Goal: Transaction & Acquisition: Purchase product/service

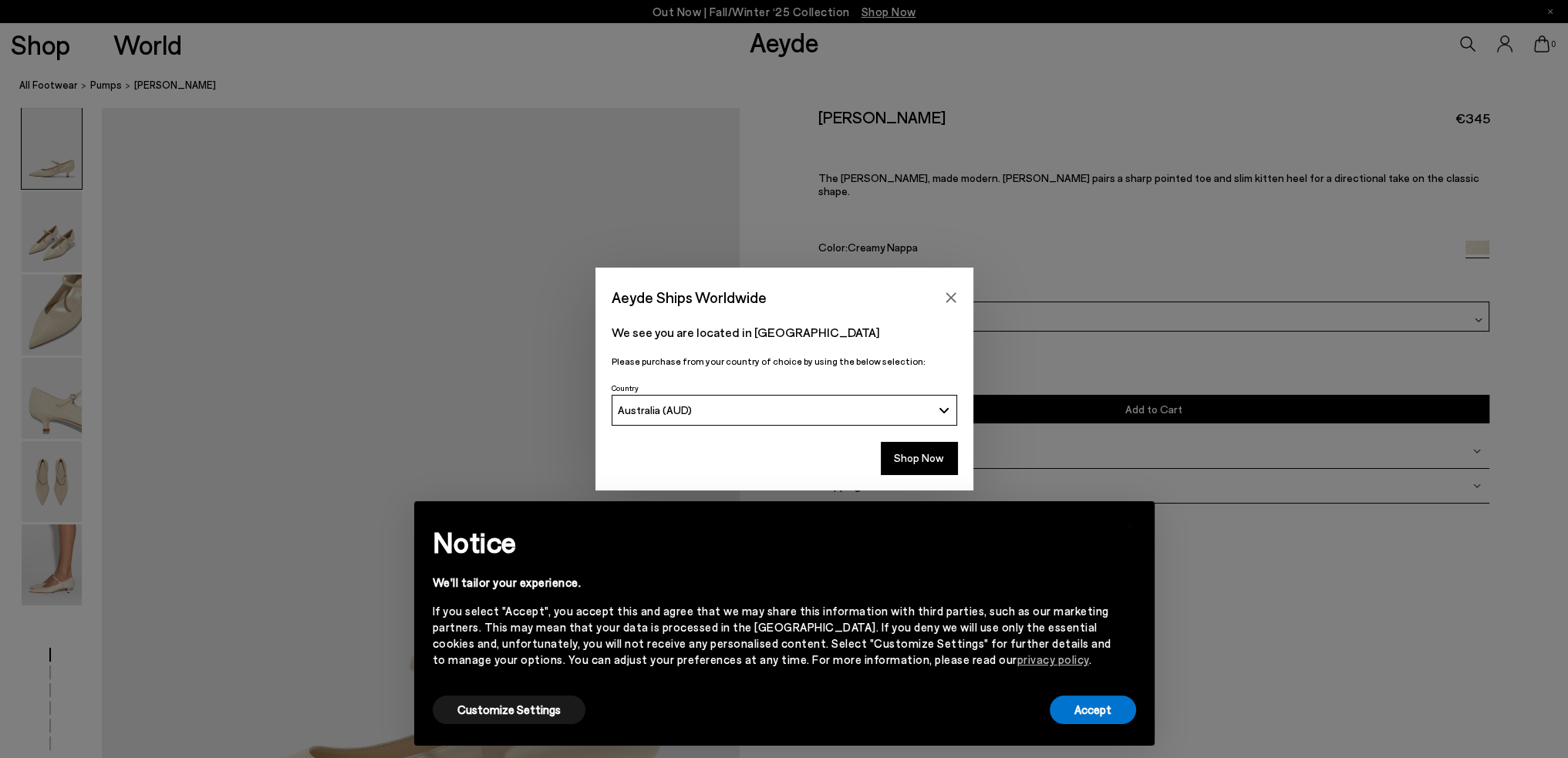
click at [955, 292] on icon "Close" at bounding box center [950, 297] width 10 height 10
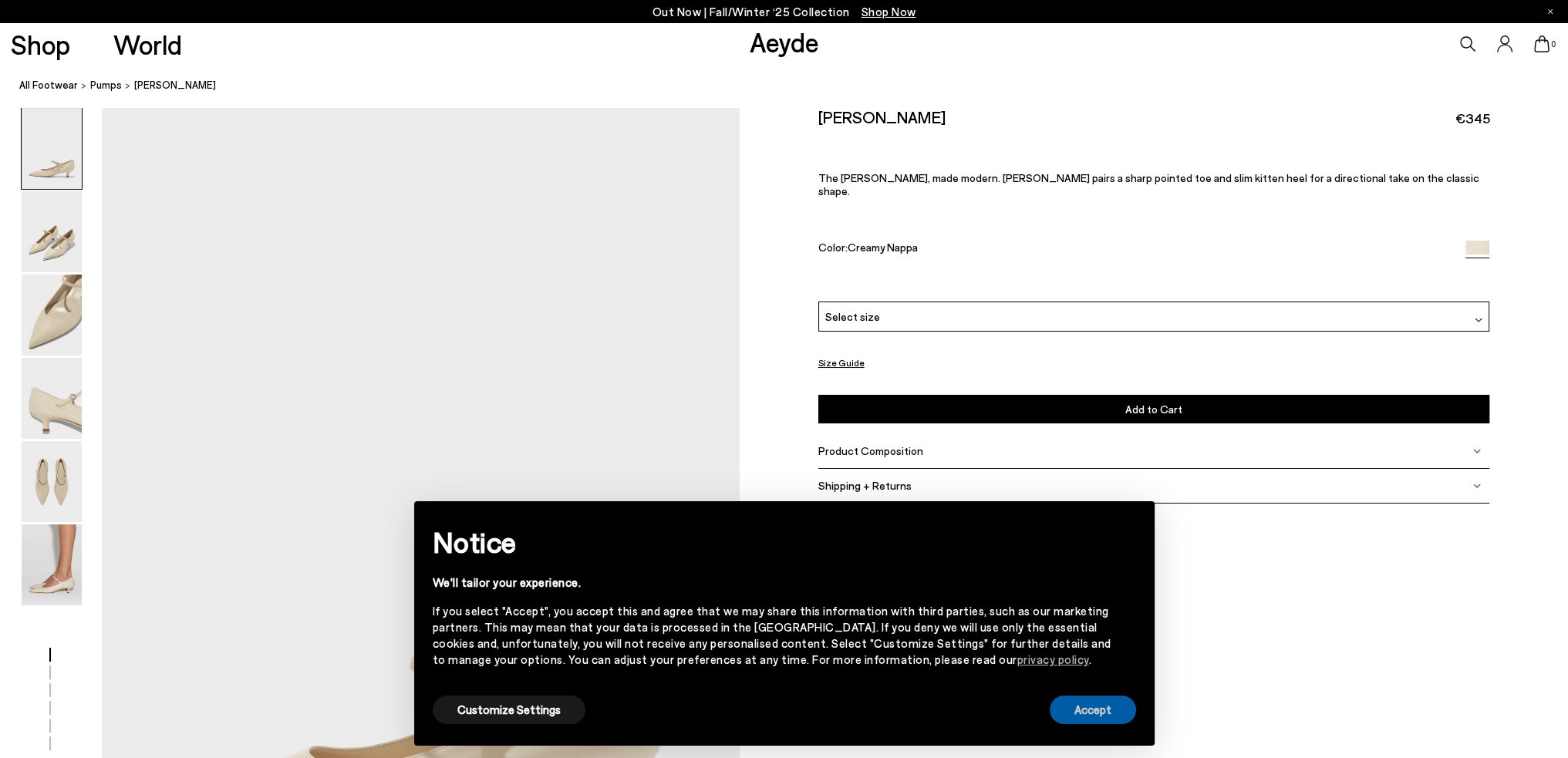
click at [1092, 714] on button "Accept" at bounding box center [1092, 710] width 87 height 29
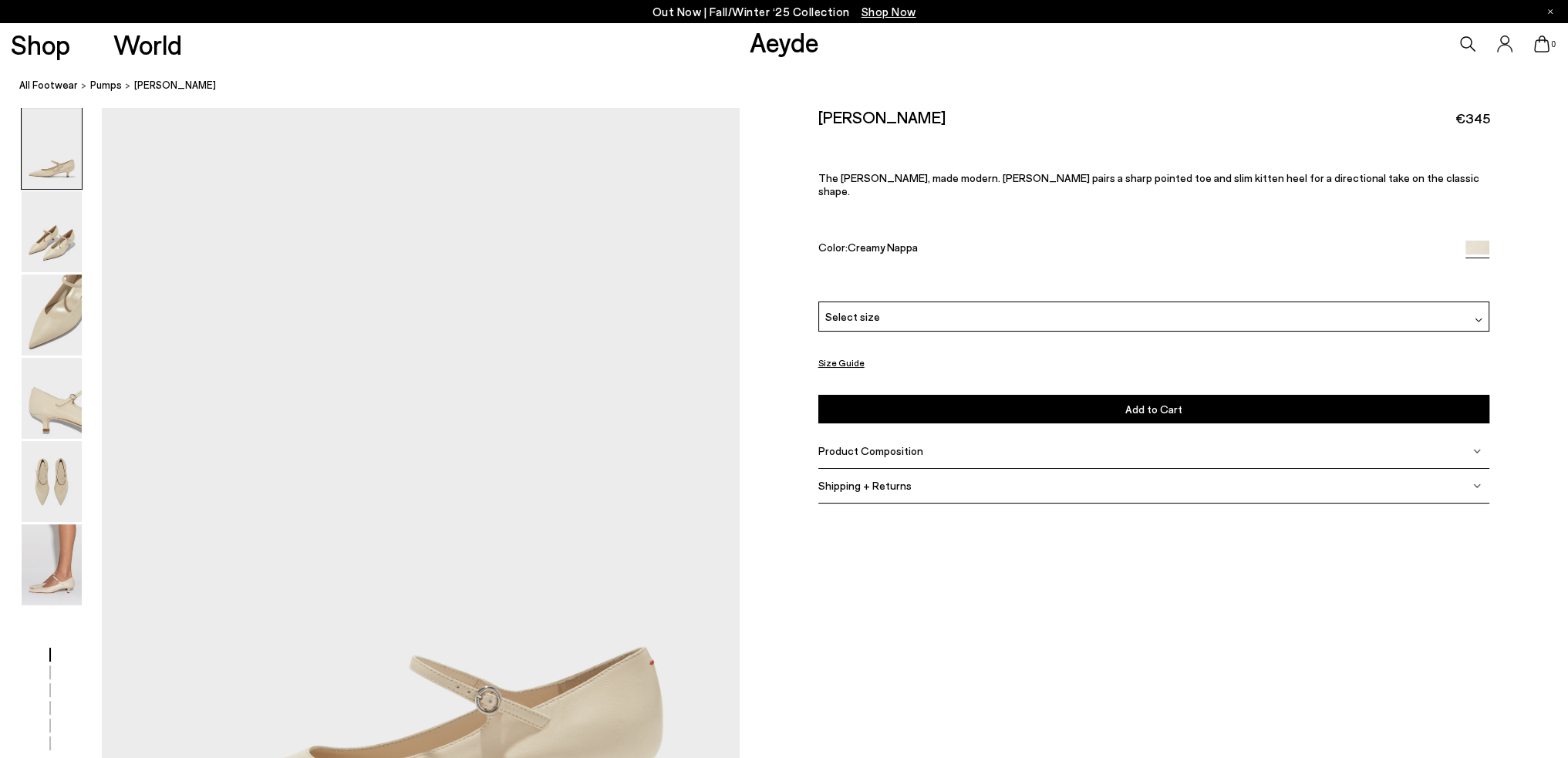
click at [49, 250] on img at bounding box center [51, 232] width 60 height 81
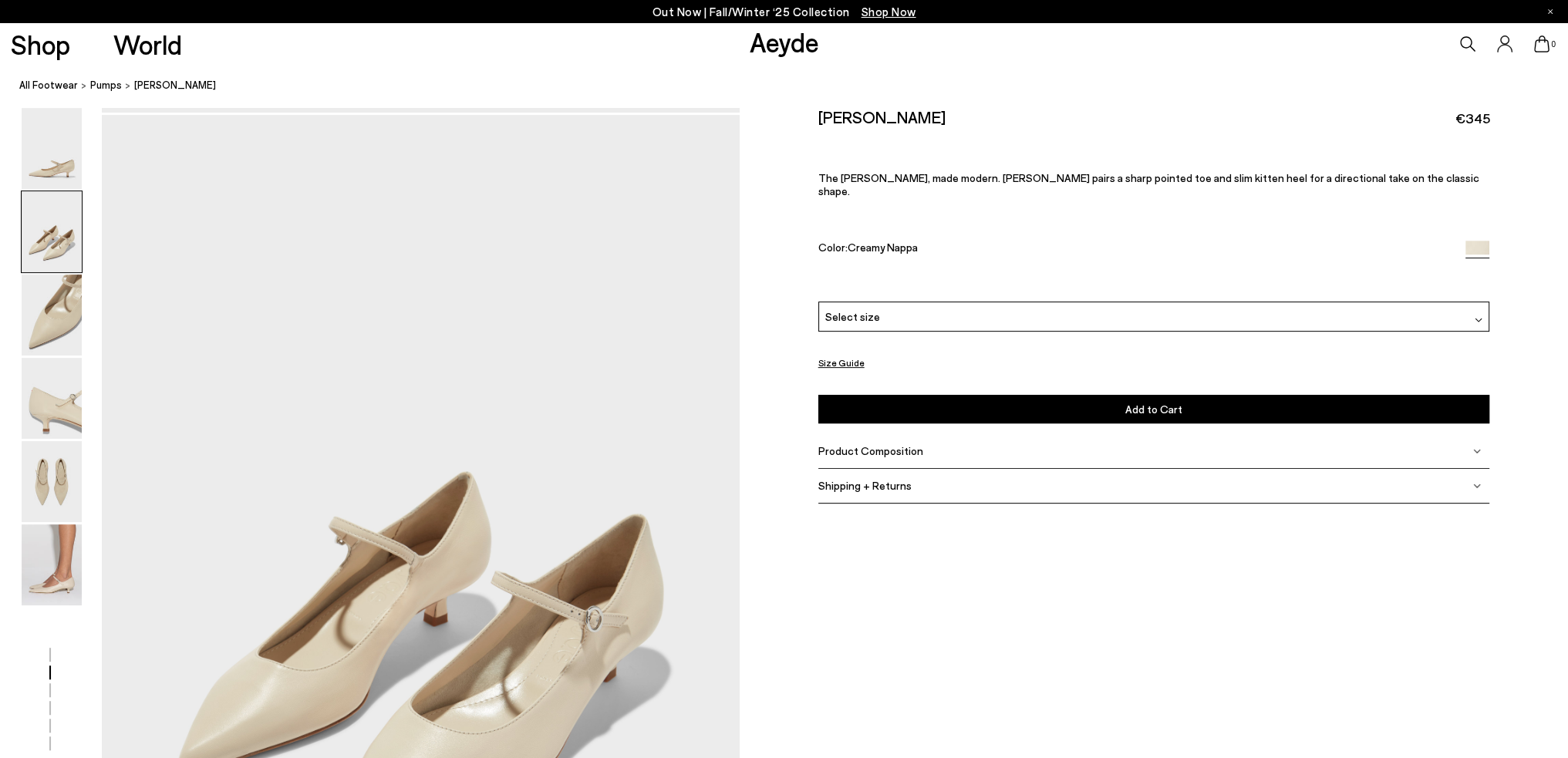
scroll to position [854, 0]
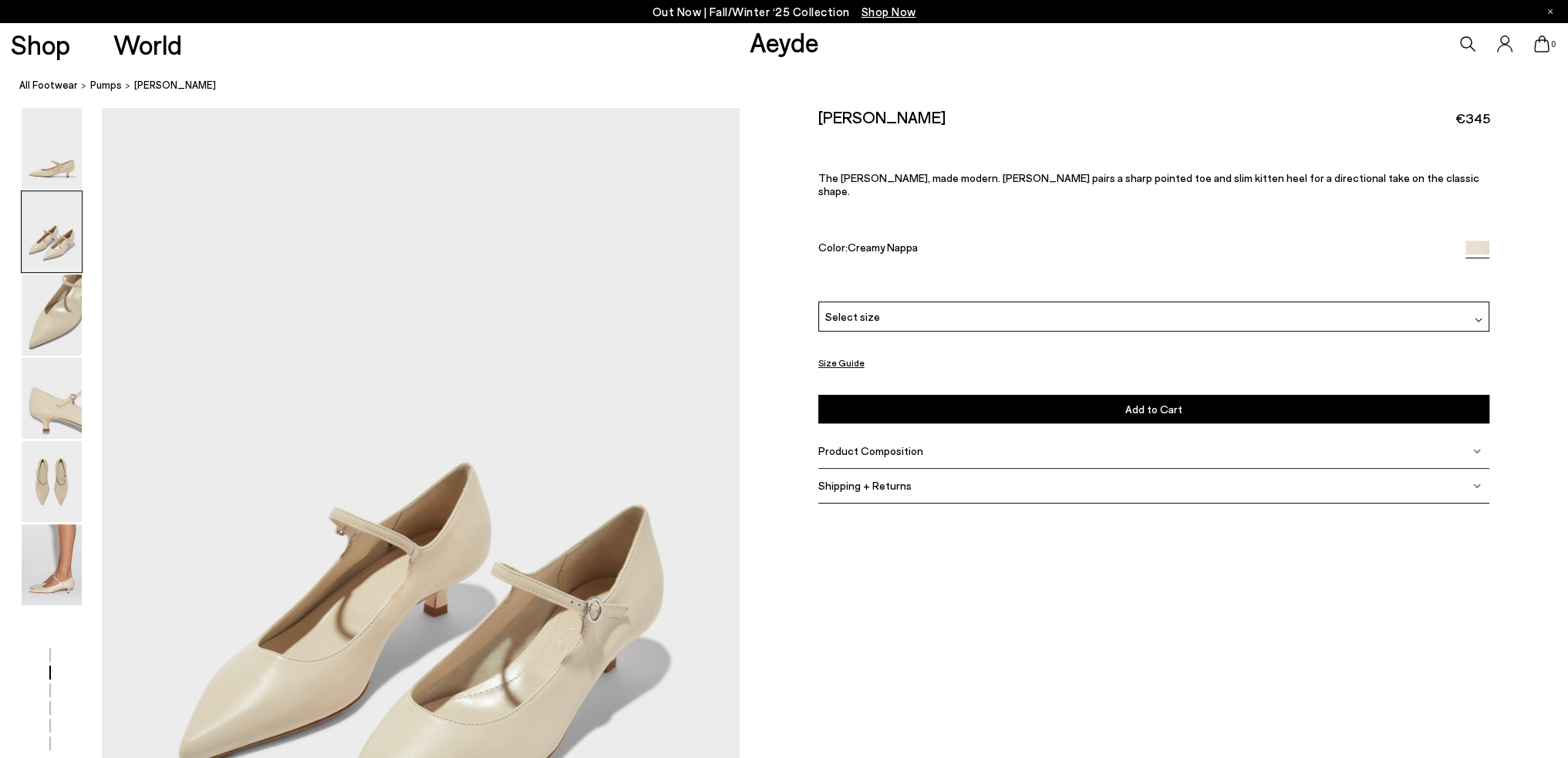
click at [47, 311] on img at bounding box center [51, 314] width 60 height 81
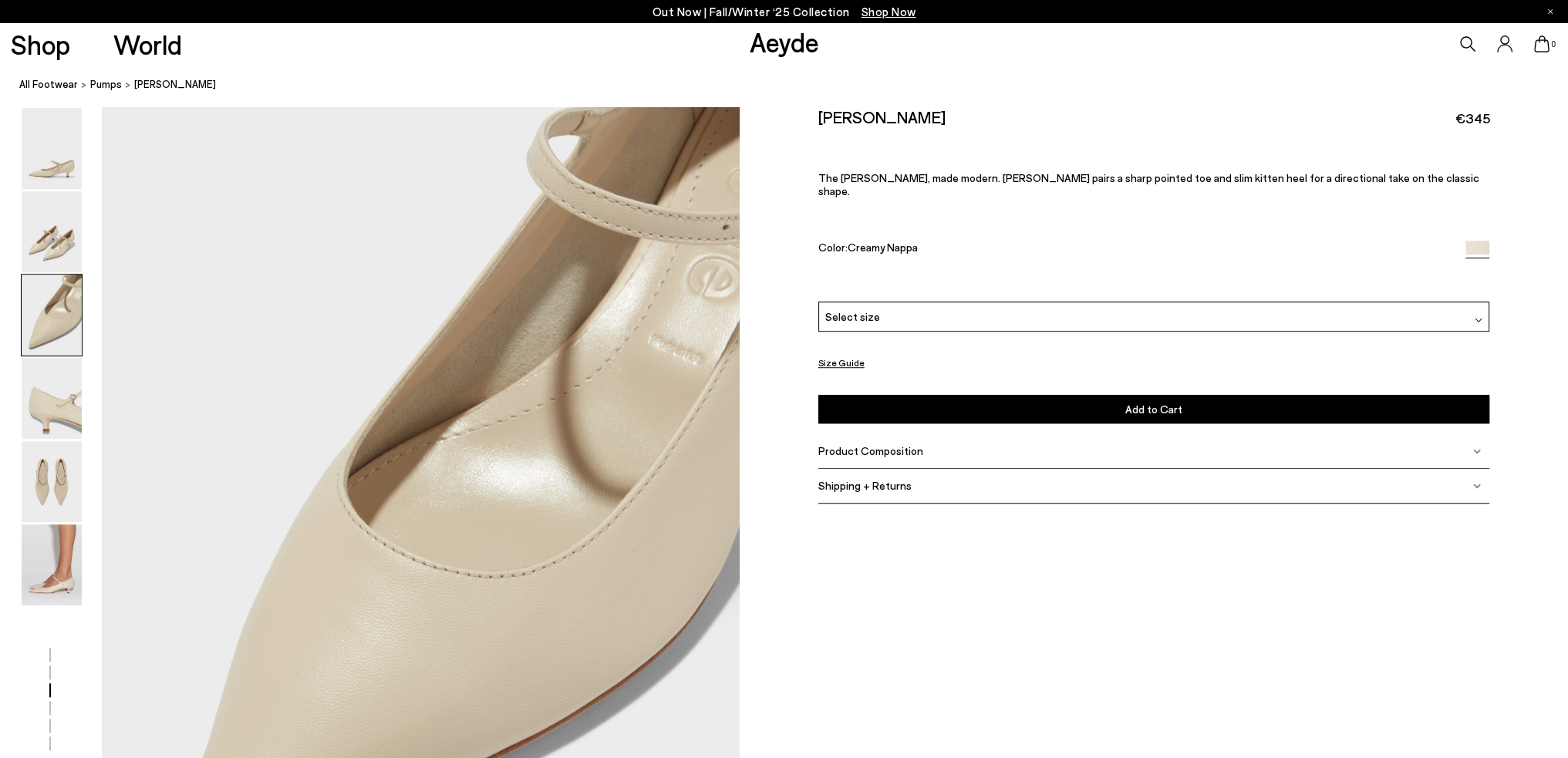
click at [47, 592] on img at bounding box center [51, 565] width 60 height 81
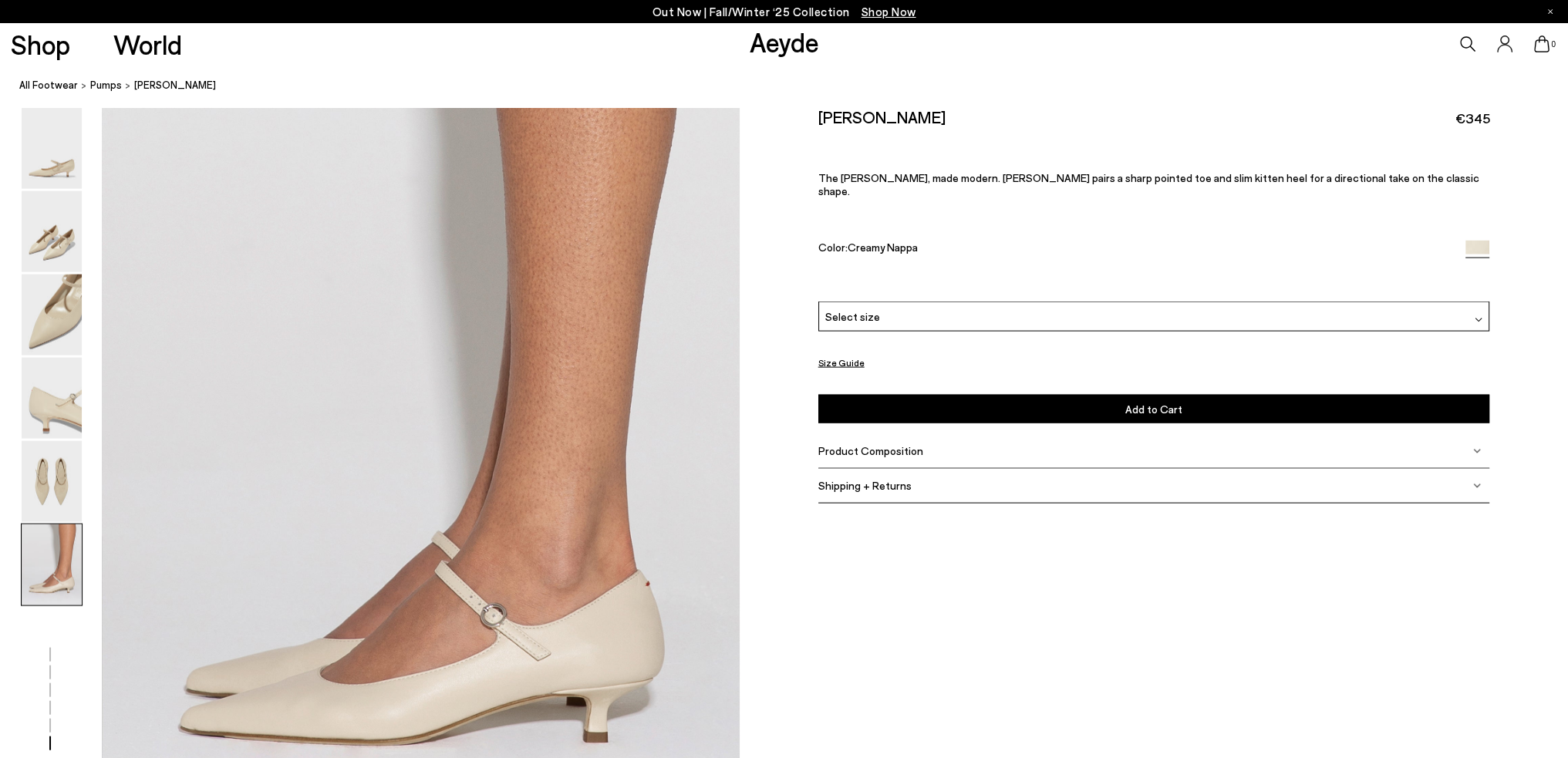
scroll to position [4368, 0]
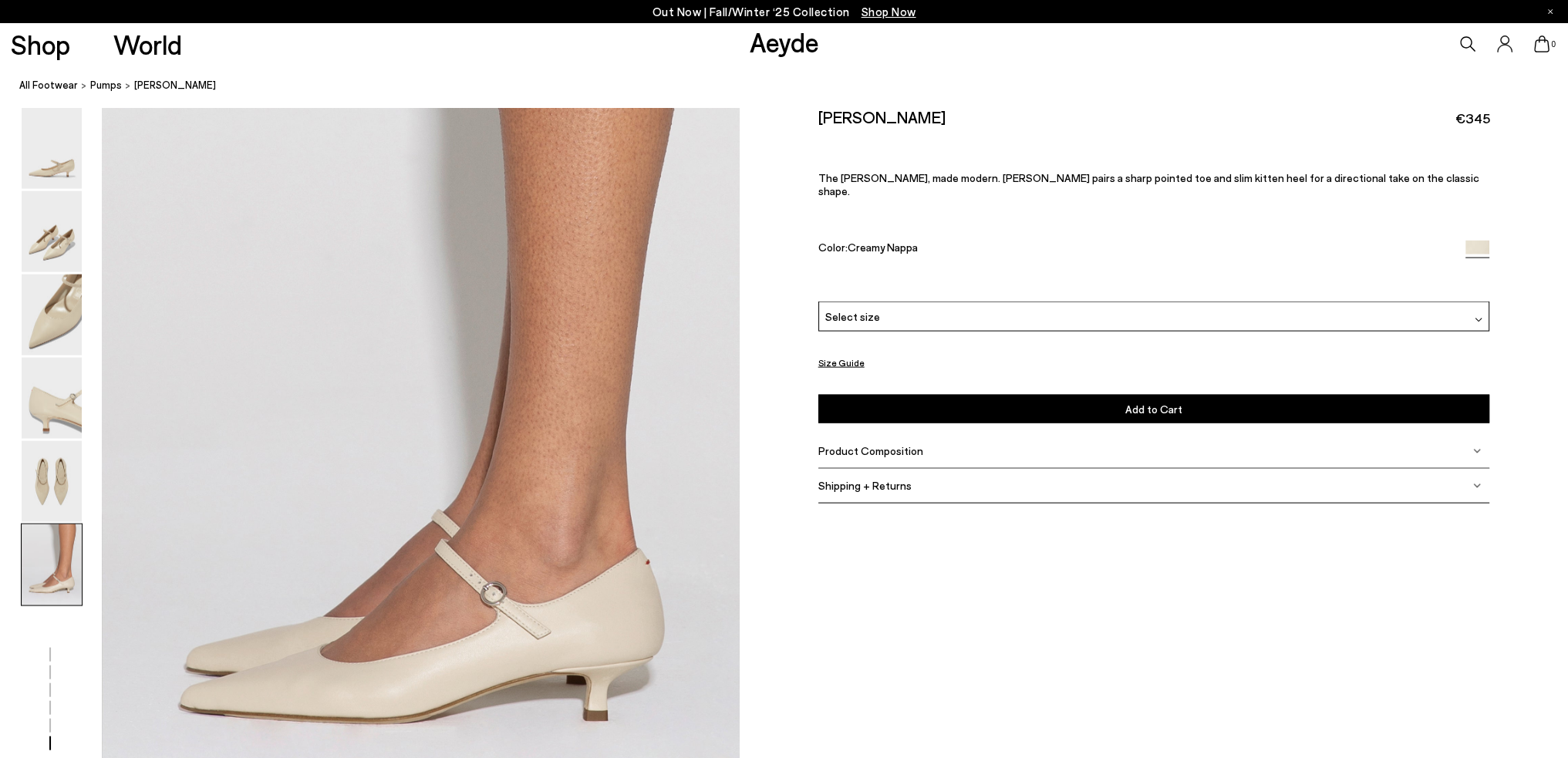
click at [981, 307] on div "Select size" at bounding box center [1154, 316] width 672 height 30
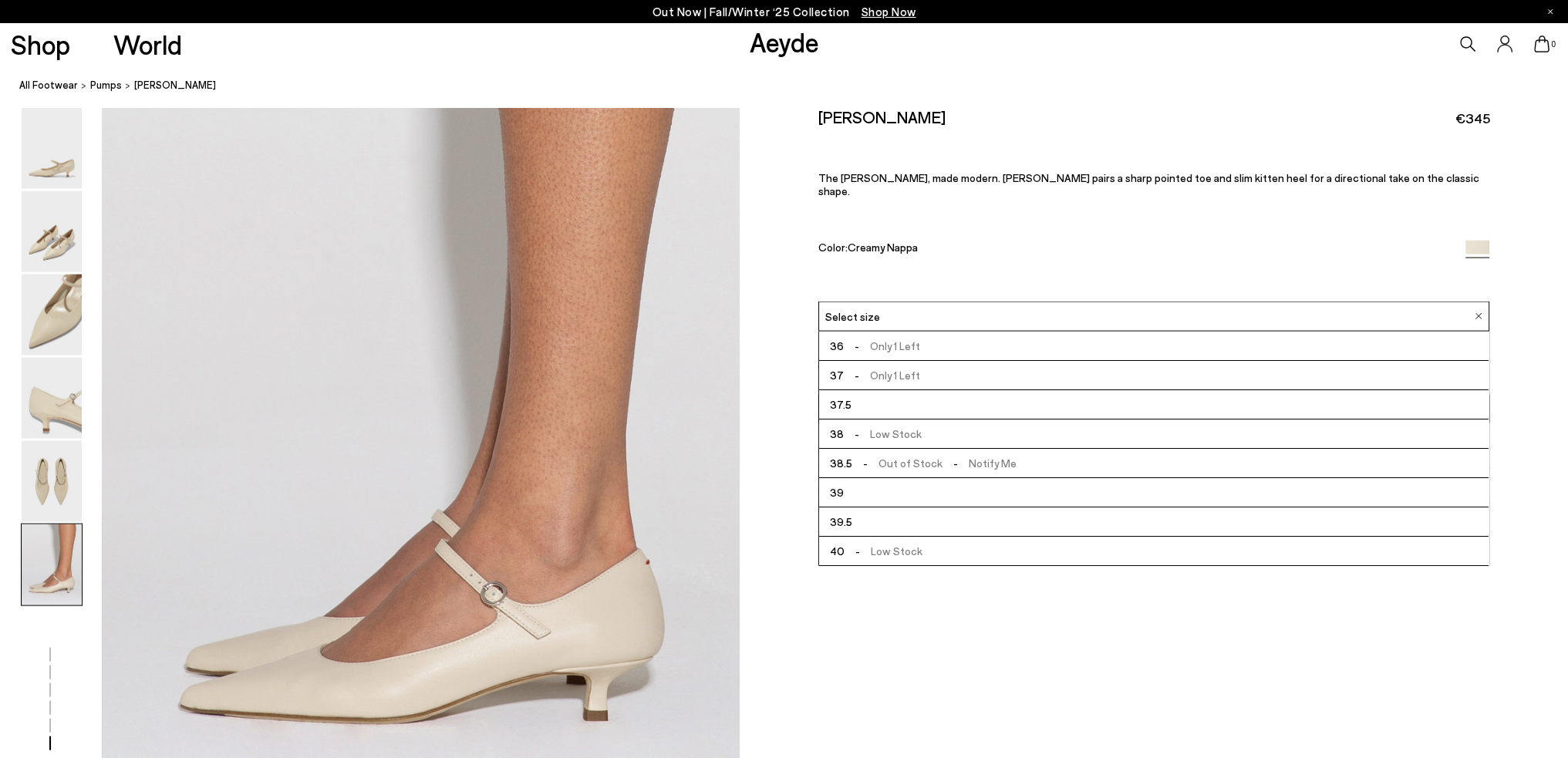
click at [191, 87] on span "Polina Mary-Jane Pumps" at bounding box center [175, 85] width 82 height 16
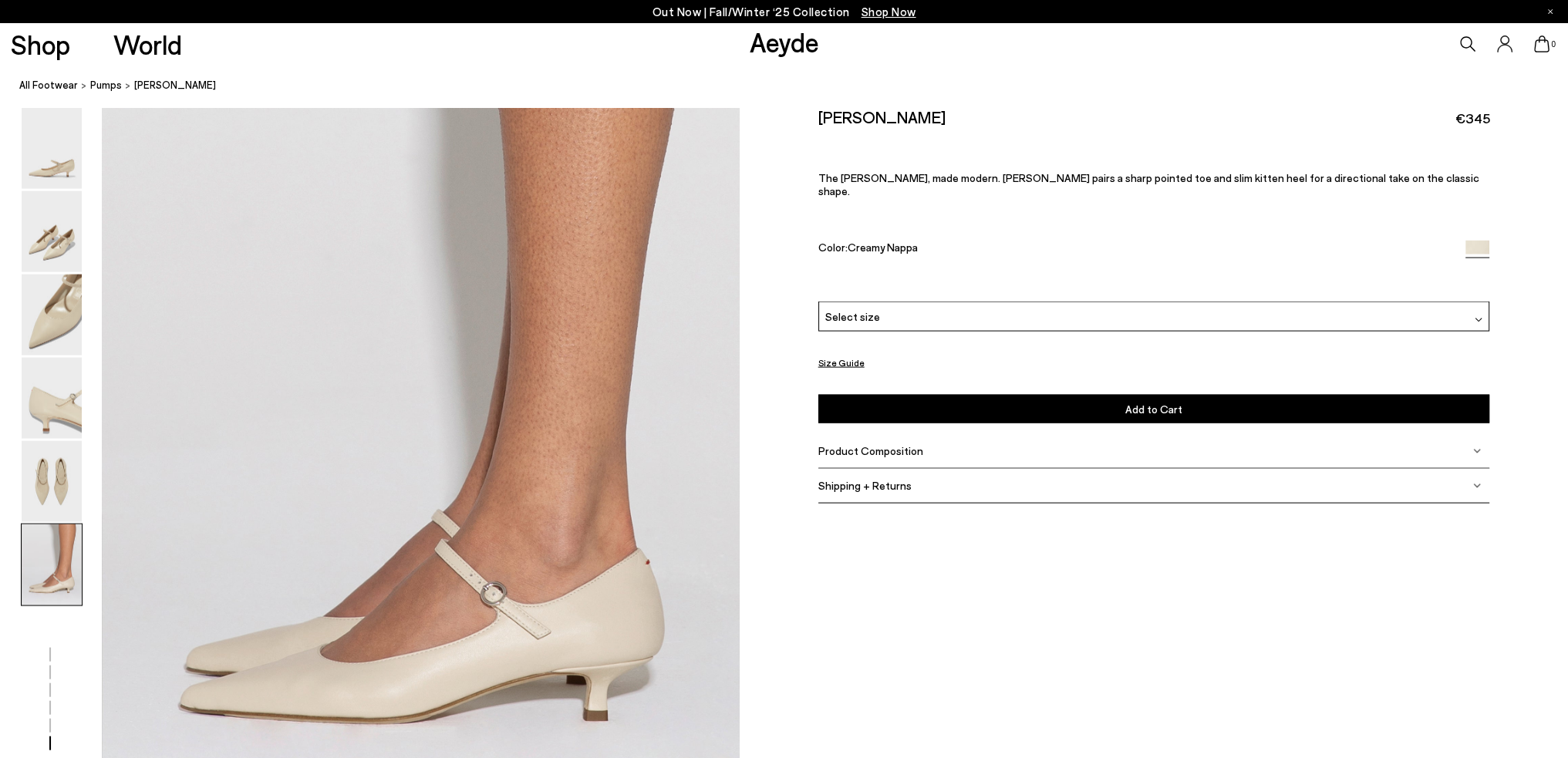
click at [101, 86] on span "pumps" at bounding box center [106, 85] width 32 height 12
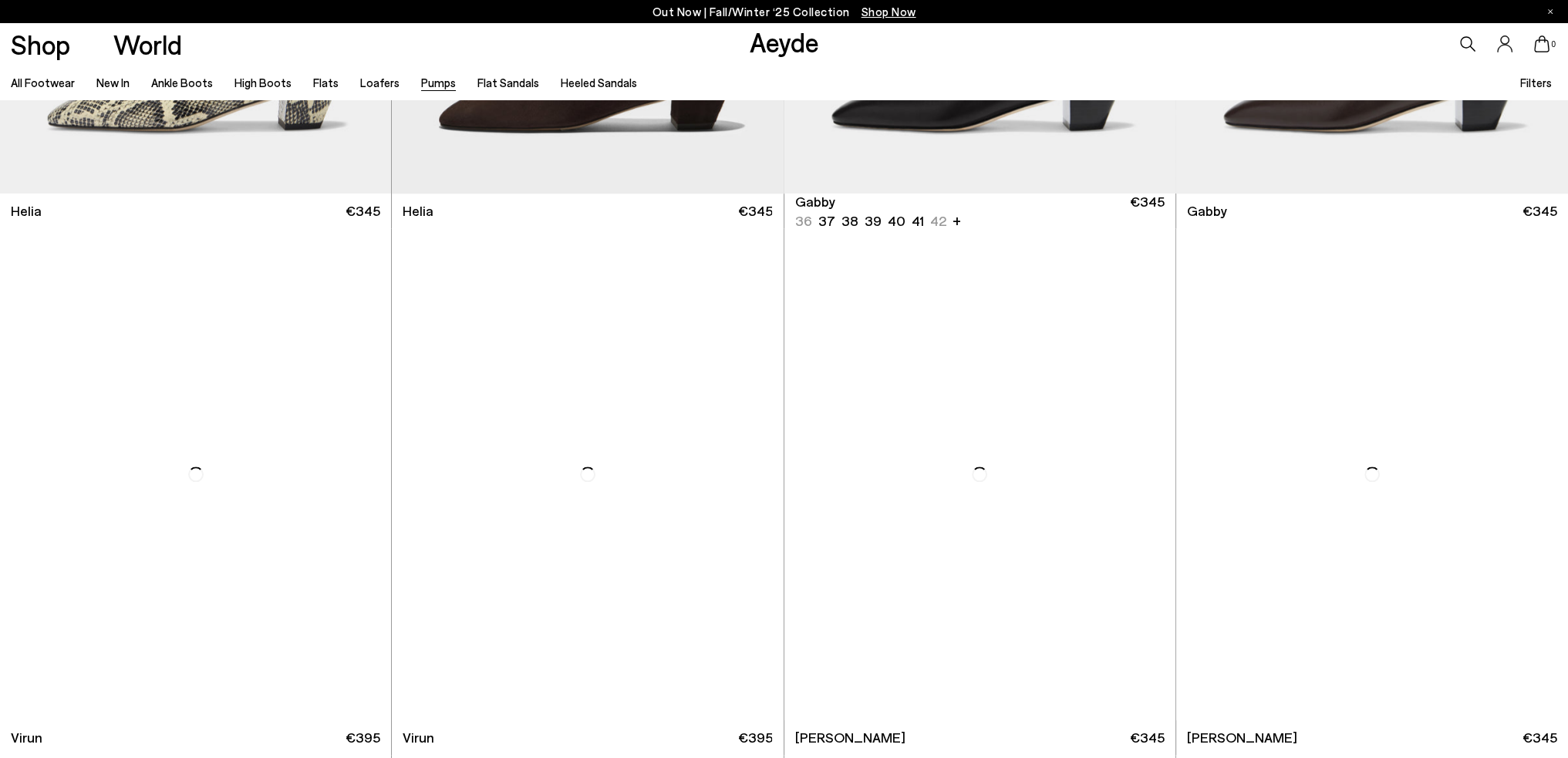
scroll to position [2159, 0]
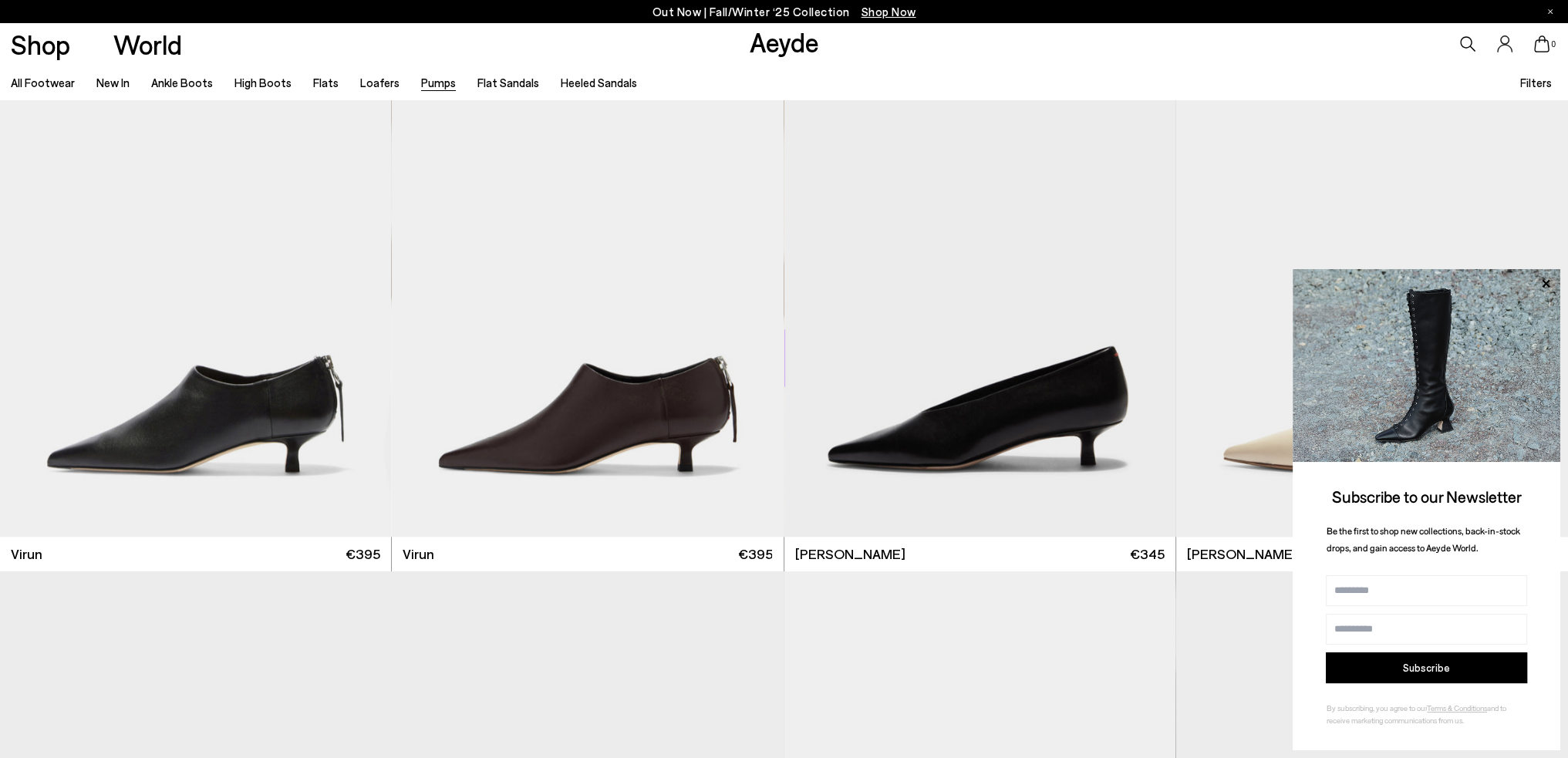
click at [1548, 281] on icon at bounding box center [1546, 283] width 7 height 7
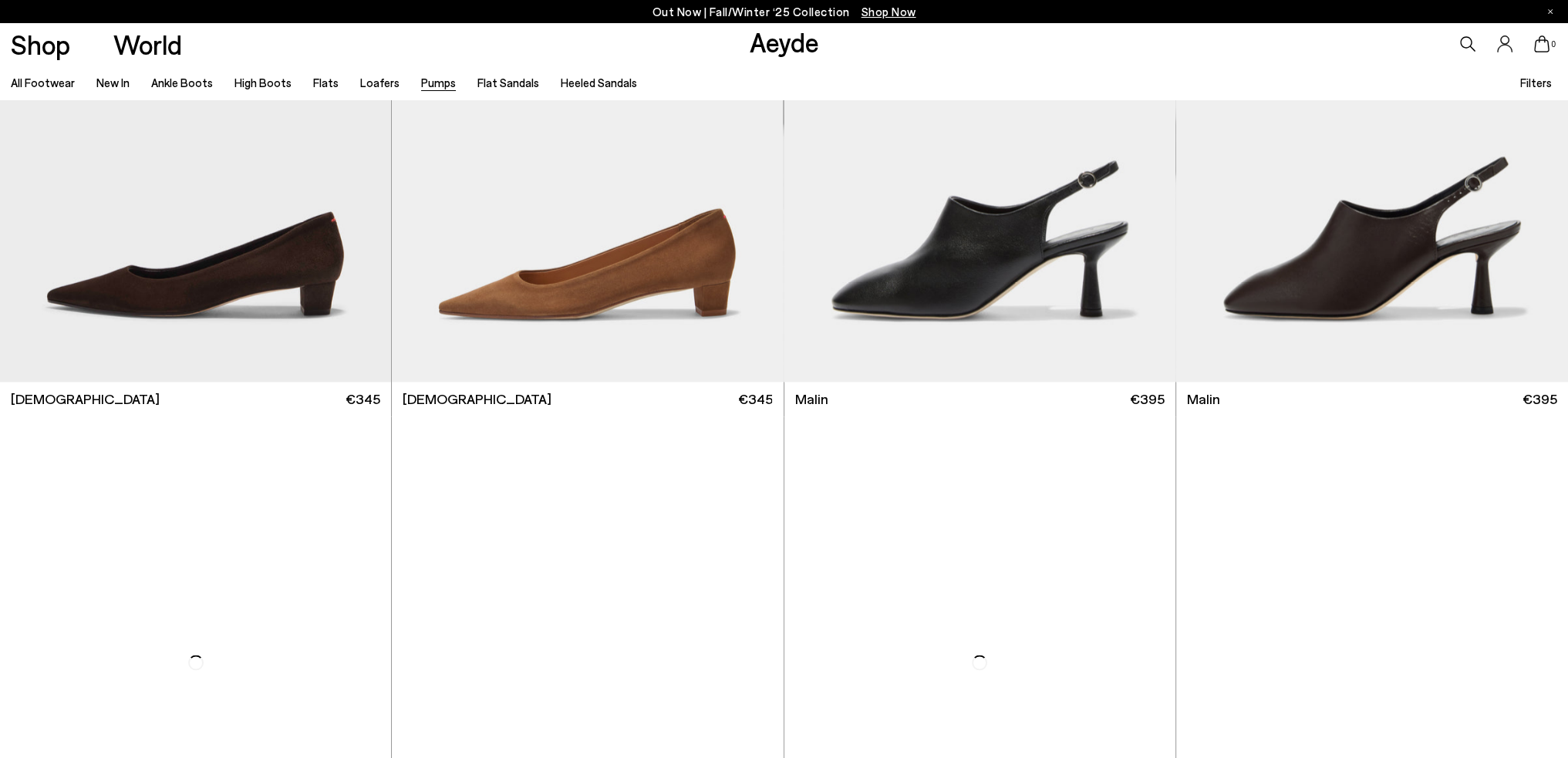
scroll to position [3392, 0]
